Goal: Check status: Check status

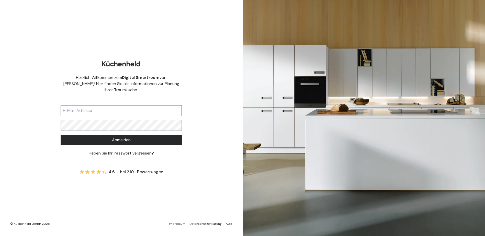
drag, startPoint x: 0, startPoint y: 0, endPoint x: 151, endPoint y: 108, distance: 185.3
click at [151, 108] on input "text" at bounding box center [121, 110] width 121 height 11
type input "[EMAIL_ADDRESS][DOMAIN_NAME]"
click at [61, 135] on button "Anmelden" at bounding box center [121, 140] width 121 height 10
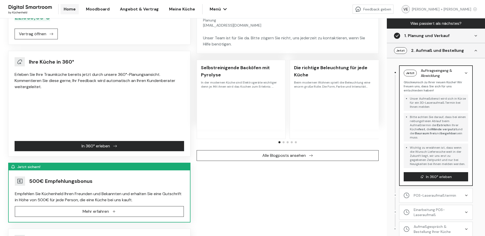
scroll to position [79, 0]
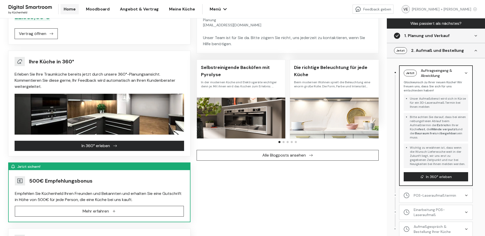
click at [110, 146] on span "In 360° erleben" at bounding box center [96, 146] width 28 height 6
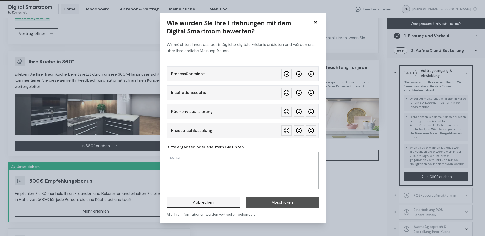
click at [218, 202] on button "Abbrechen" at bounding box center [203, 202] width 73 height 11
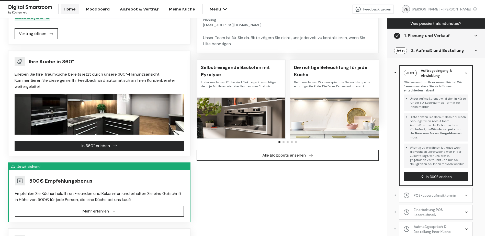
click at [142, 147] on button "In 360° erleben" at bounding box center [99, 146] width 169 height 10
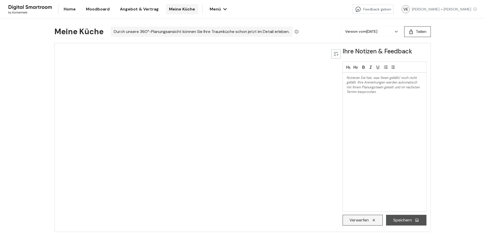
click at [355, 219] on span "Verwerfen" at bounding box center [358, 220] width 19 height 6
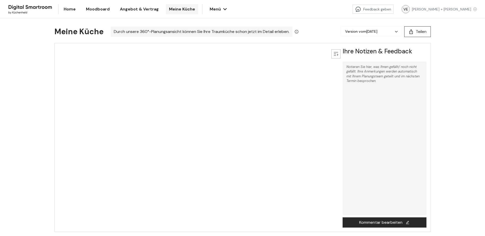
click at [87, 8] on span "Moodboard" at bounding box center [98, 9] width 24 height 6
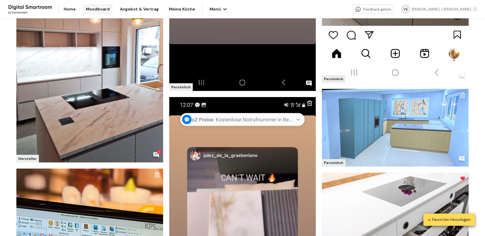
scroll to position [286, 0]
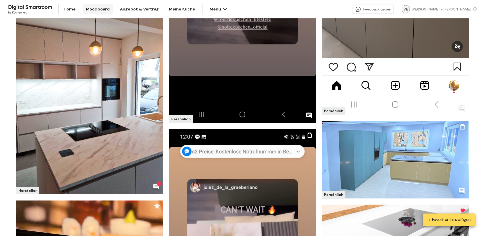
click at [176, 7] on span "Meine Küche" at bounding box center [182, 9] width 26 height 6
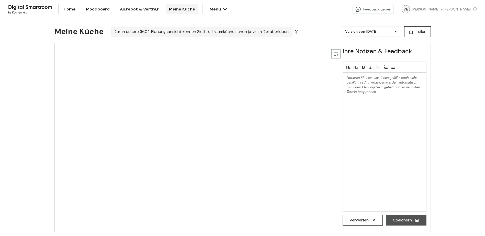
click at [223, 9] on icon "button" at bounding box center [225, 9] width 4 height 2
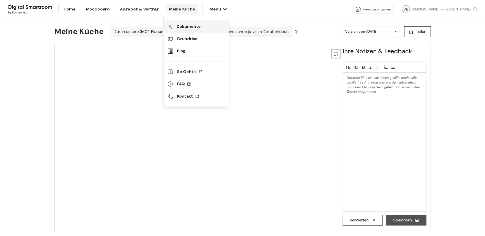
click at [186, 28] on span "Dokumente" at bounding box center [201, 27] width 48 height 6
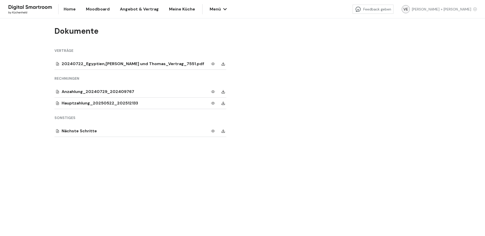
click at [77, 133] on div "Nächste Schritte" at bounding box center [136, 131] width 149 height 6
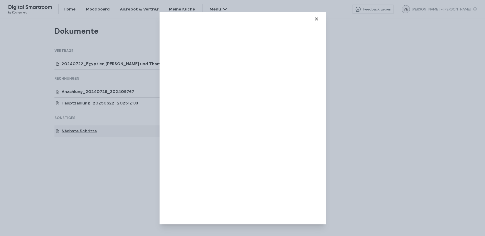
click at [318, 18] on icon at bounding box center [316, 19] width 6 height 6
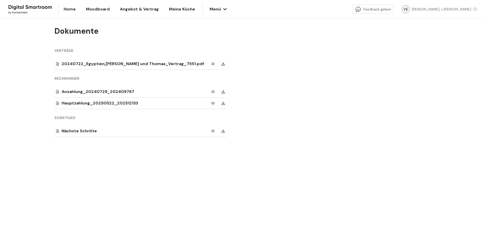
click at [134, 62] on div "20240722_Egyptien,[PERSON_NAME] und Thomas_Vertrag_7551.pdf" at bounding box center [136, 64] width 149 height 6
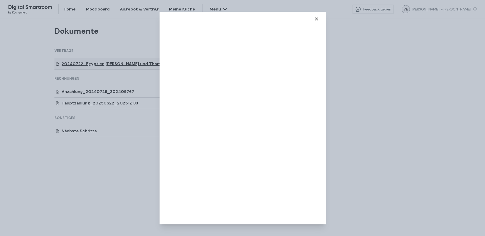
click at [315, 19] on icon at bounding box center [316, 19] width 6 height 6
